Goal: Check status

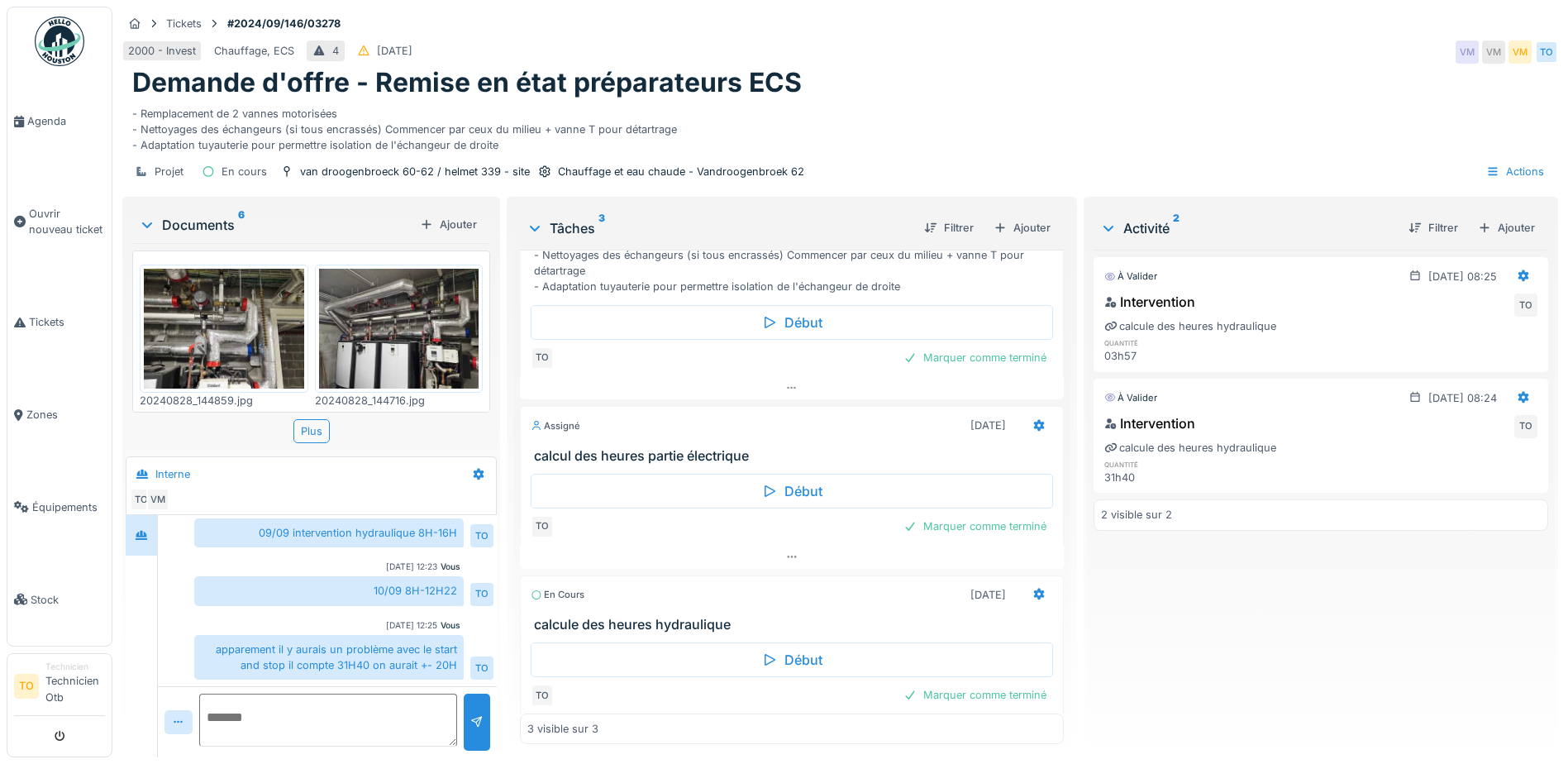
scroll to position [115, 0]
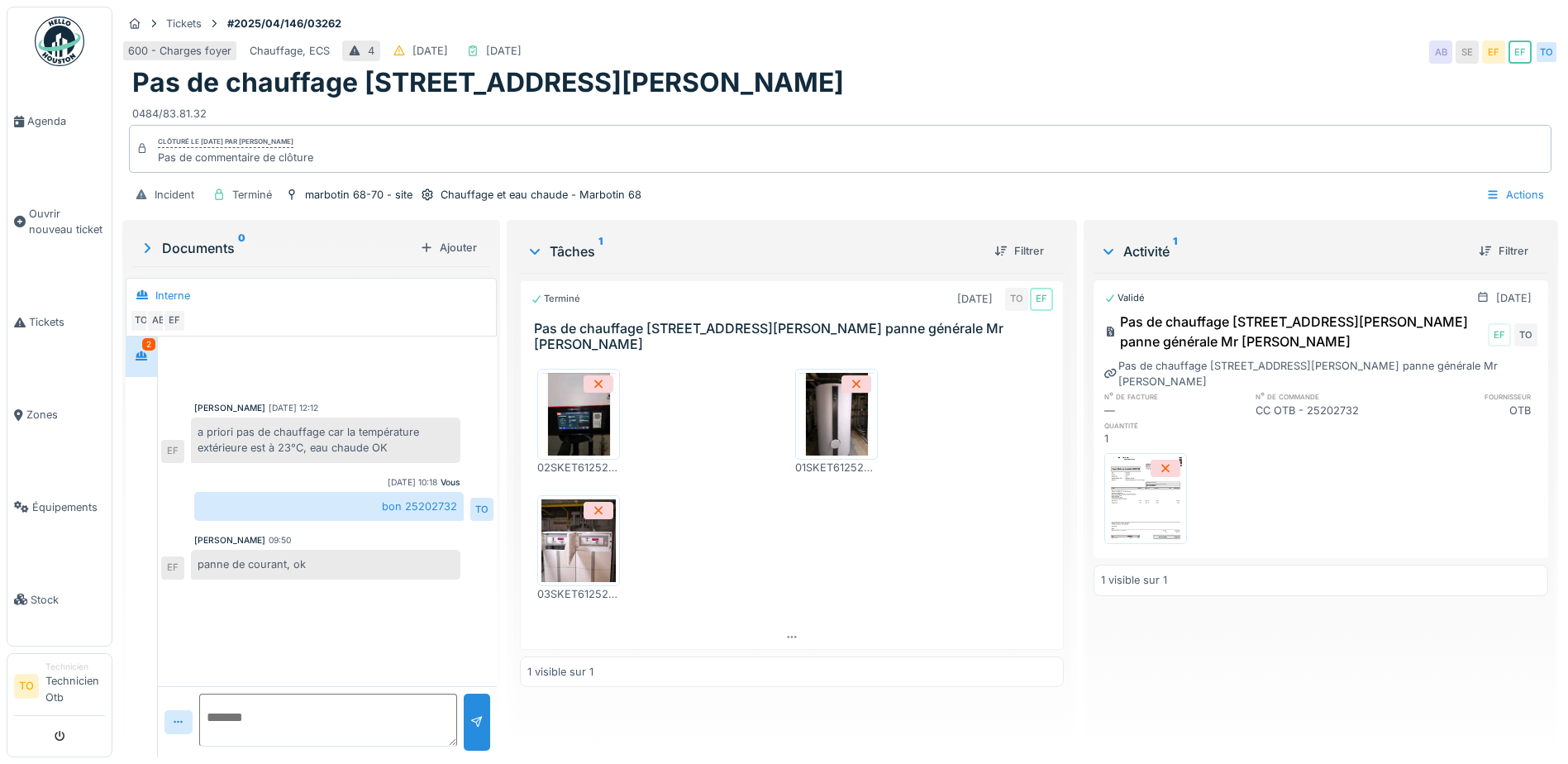
click at [973, 74] on div "Pas de chauffage Rue Adolphe Marbotin 70" at bounding box center [841, 82] width 1416 height 31
